Goal: Task Accomplishment & Management: Manage account settings

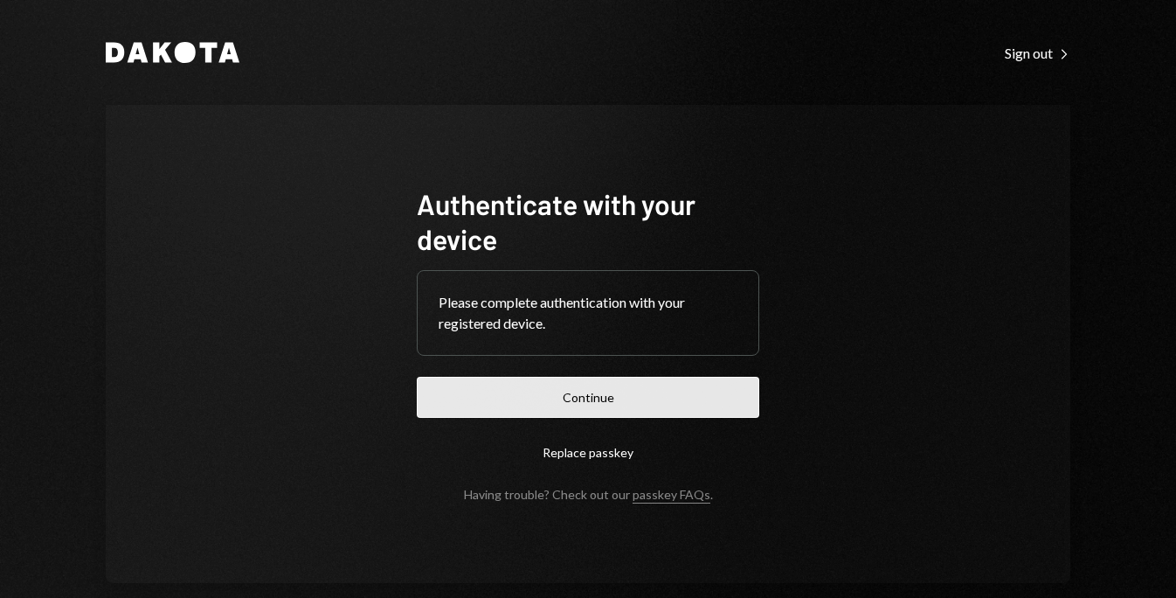
click at [612, 397] on button "Continue" at bounding box center [588, 397] width 343 height 41
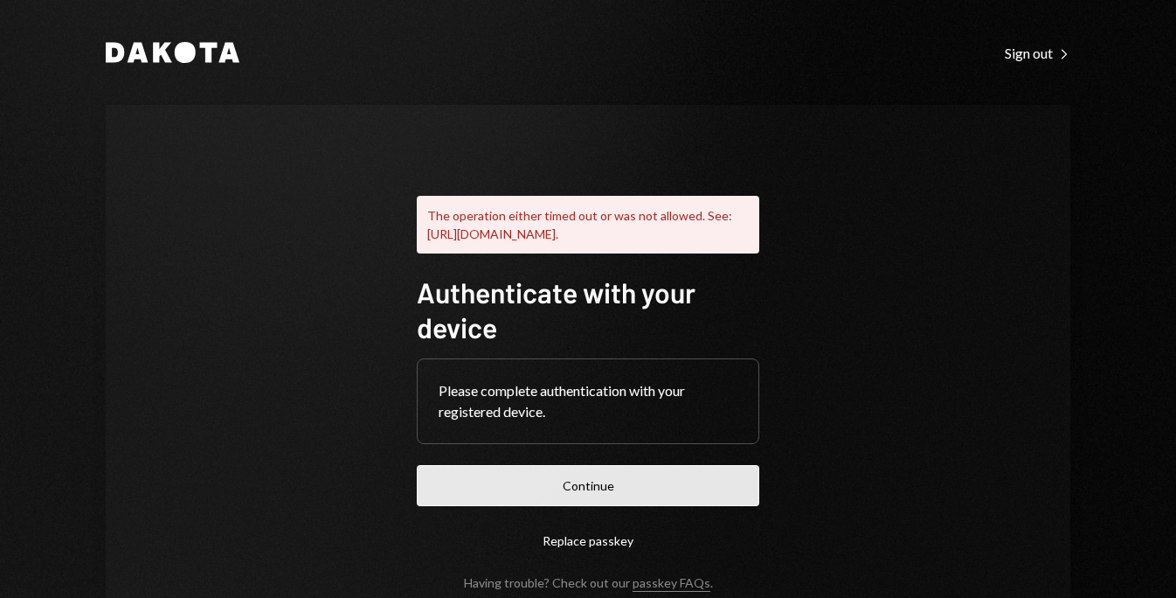
click at [593, 506] on button "Continue" at bounding box center [588, 485] width 343 height 41
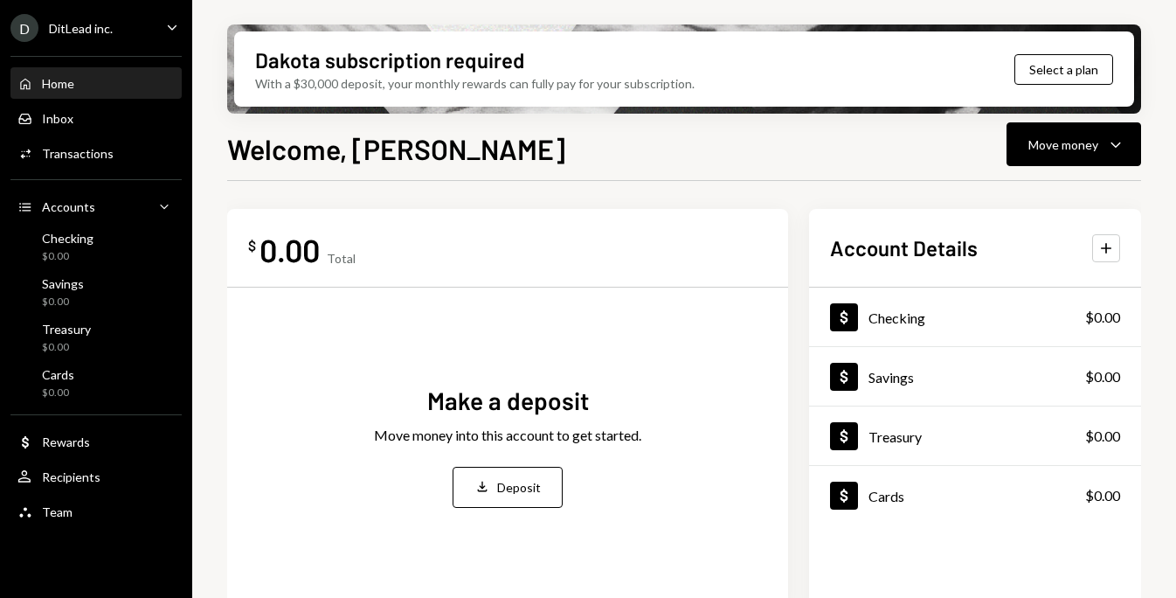
click at [806, 321] on div "$ 0.00 Total Make a deposit Move money into this account to get started. Deposi…" at bounding box center [684, 410] width 914 height 402
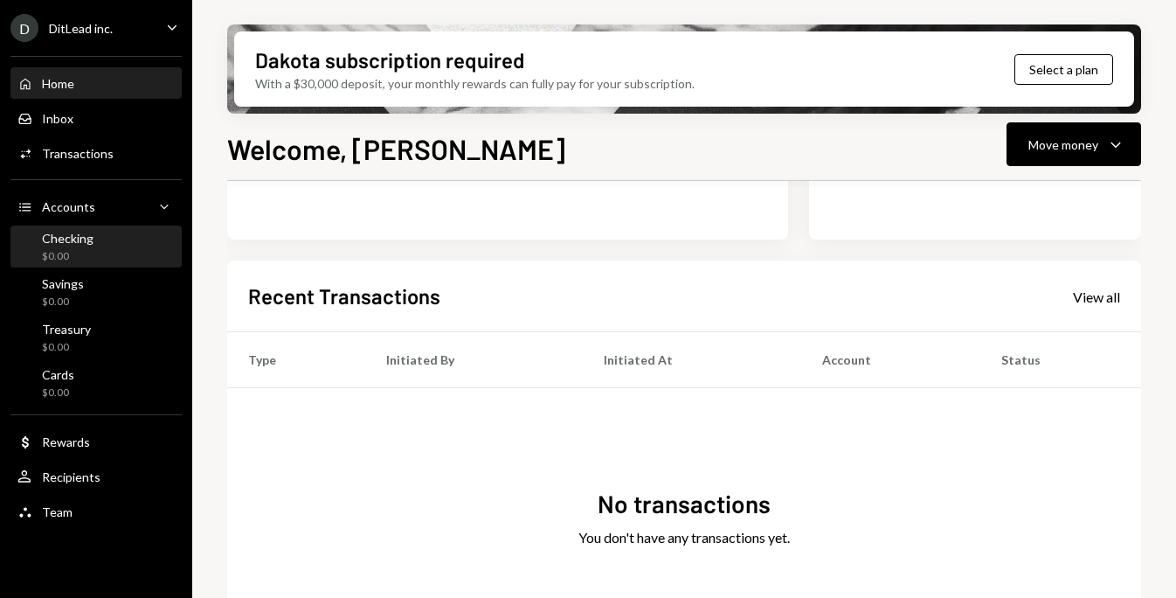
scroll to position [385, 0]
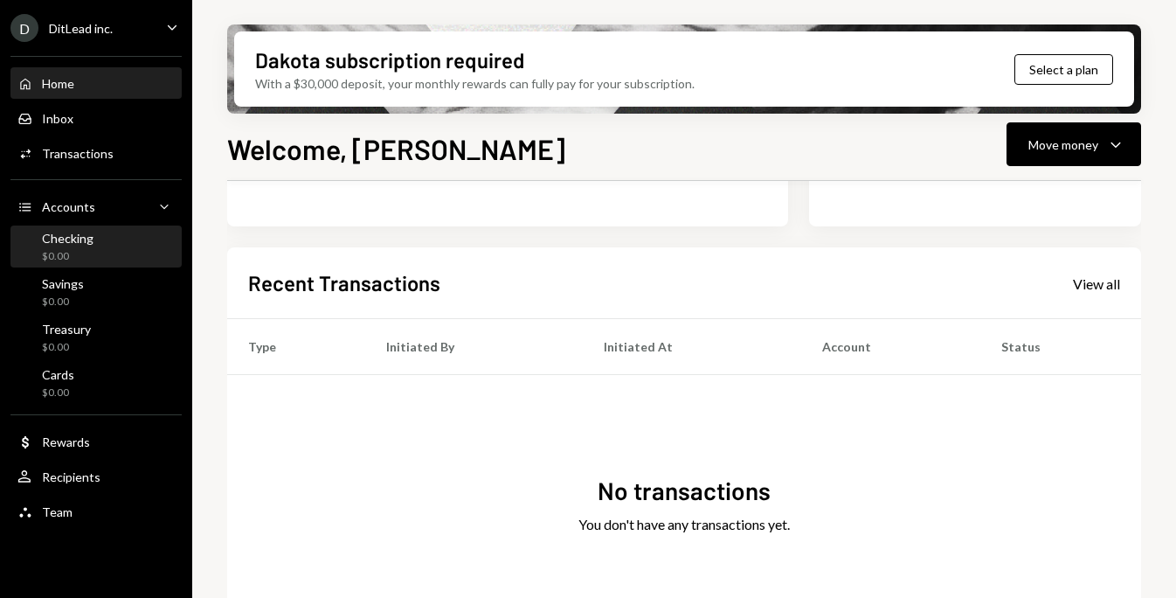
click at [114, 260] on div "Checking $0.00" at bounding box center [95, 247] width 157 height 33
